Goal: Book appointment/travel/reservation

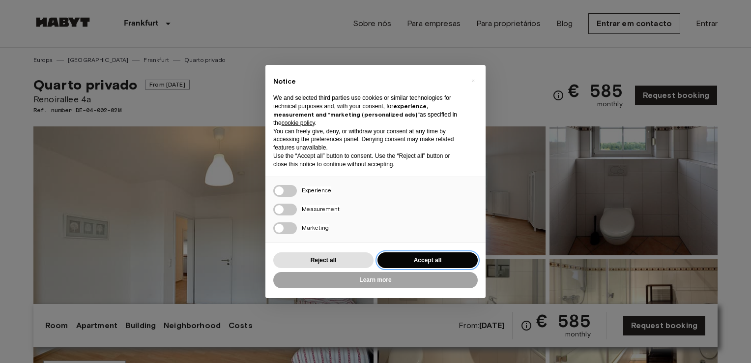
click at [408, 256] on button "Accept all" at bounding box center [427, 260] width 100 height 16
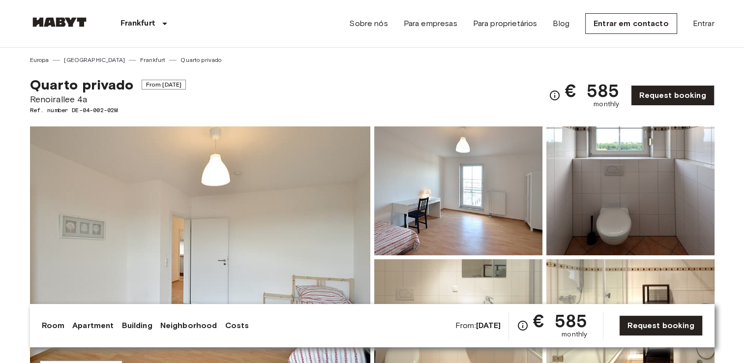
drag, startPoint x: 723, startPoint y: 0, endPoint x: 501, endPoint y: 67, distance: 231.2
click at [501, 67] on div "Quarto privado From [DATE] Renoirallee 4a Ref. number DE-04-002-02M € 585 month…" at bounding box center [372, 89] width 684 height 50
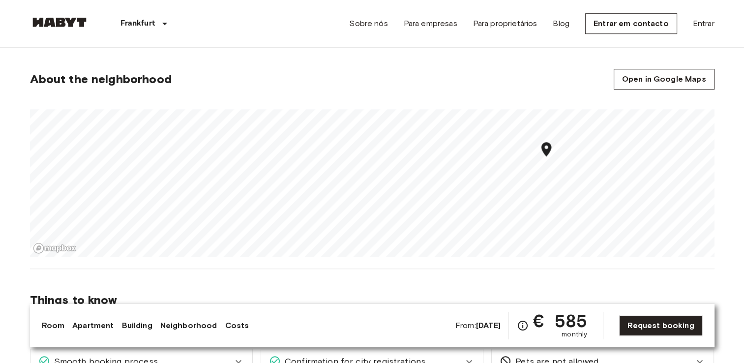
scroll to position [674, 0]
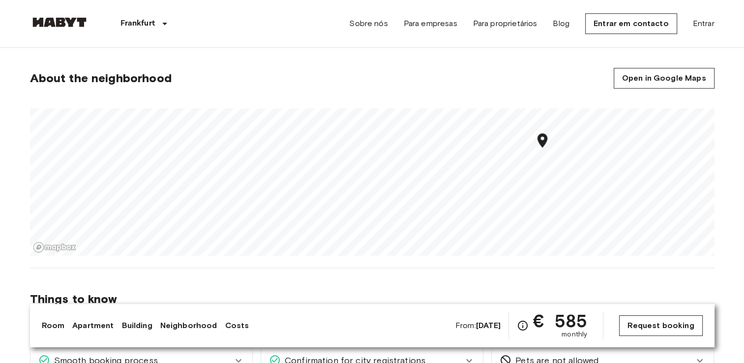
click at [671, 318] on link "Request booking" at bounding box center [660, 325] width 83 height 21
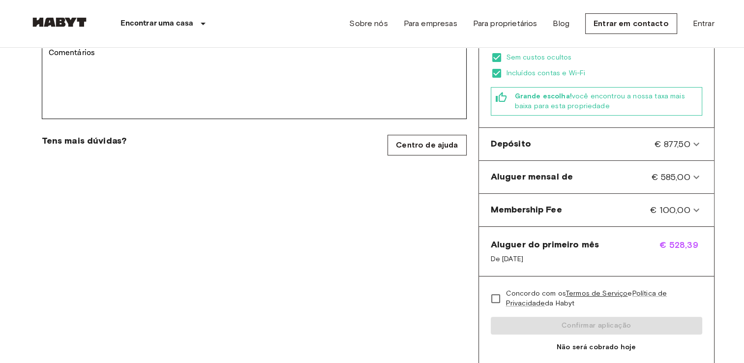
scroll to position [340, 0]
click at [552, 138] on div "Depósito € 877,50" at bounding box center [596, 143] width 227 height 25
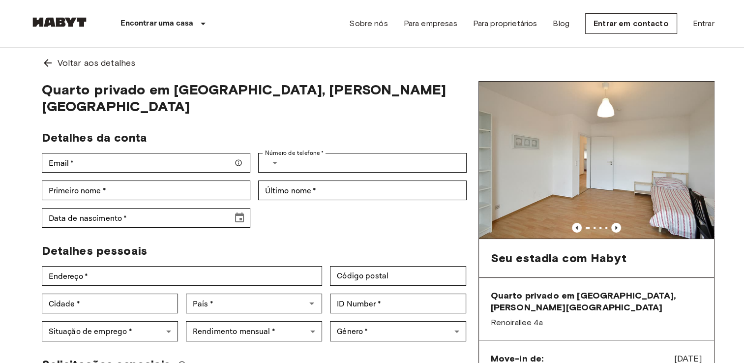
scroll to position [0, 0]
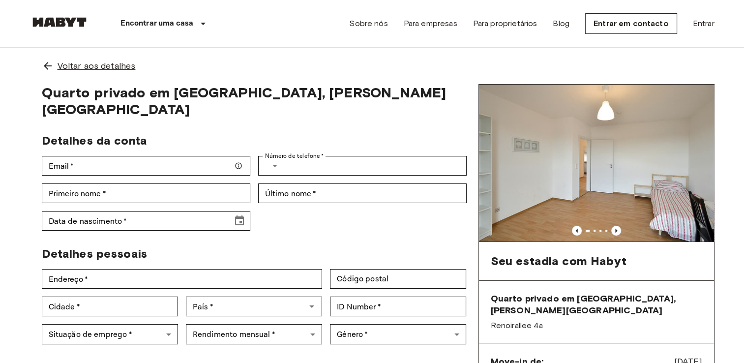
click at [53, 69] on icon at bounding box center [48, 66] width 12 height 12
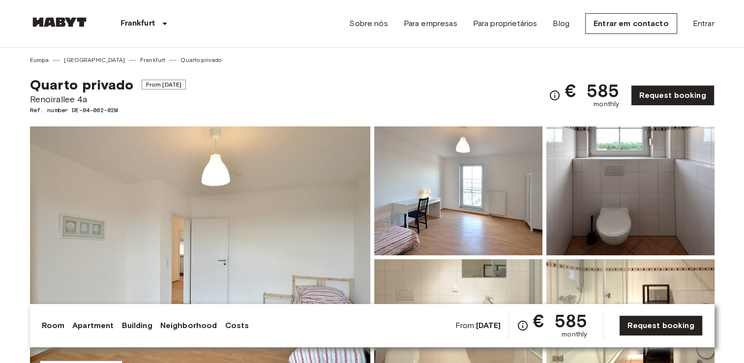
click at [186, 86] on span "From [DATE]" at bounding box center [164, 85] width 45 height 10
click at [205, 86] on div "Quarto privado From [DATE] Renoirallee 4a Ref. number DE-04-002-02M € 585 month…" at bounding box center [372, 89] width 684 height 50
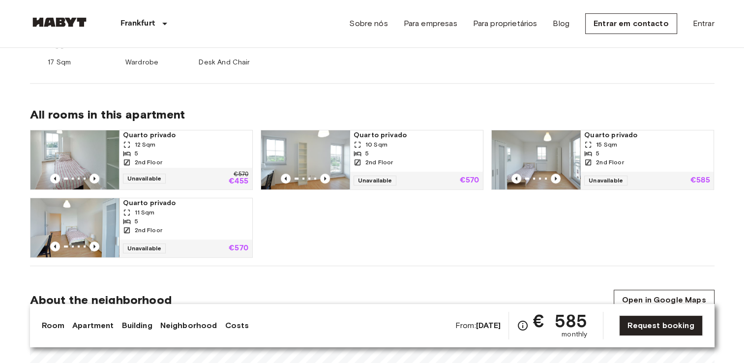
scroll to position [455, 0]
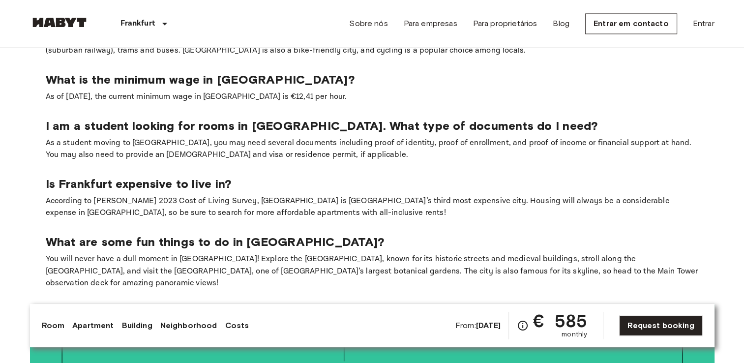
scroll to position [1588, 0]
